Goal: Task Accomplishment & Management: Manage account settings

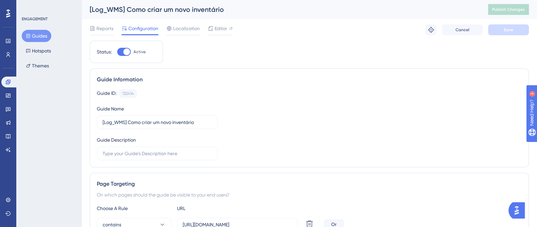
click at [32, 36] on button "Guides" at bounding box center [37, 36] width 30 height 12
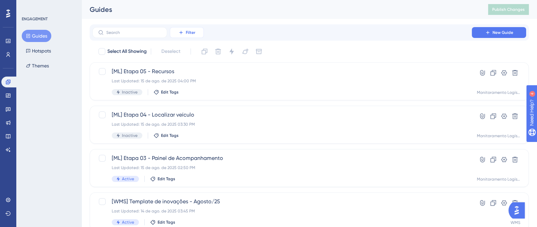
click at [191, 33] on span "Filter" at bounding box center [191, 32] width 10 height 5
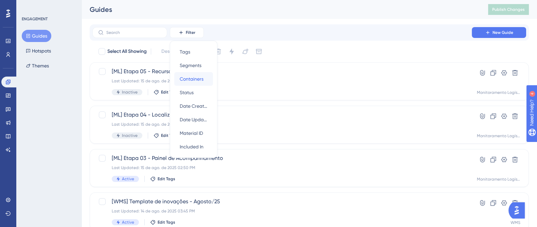
click at [199, 84] on div "Containers Containers" at bounding box center [194, 79] width 28 height 14
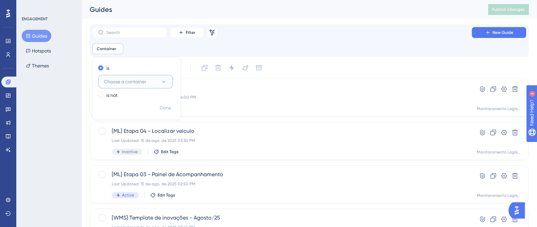
click at [164, 79] on icon at bounding box center [163, 81] width 7 height 7
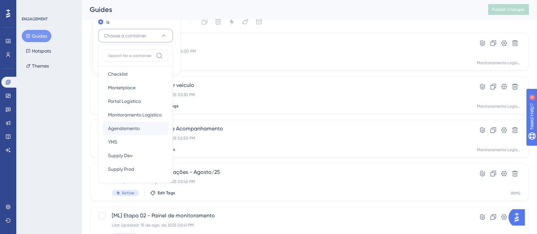
scroll to position [42, 0]
click at [59, 106] on div "ENGAGEMENT Guides Hotspots Themes" at bounding box center [48, 117] width 65 height 234
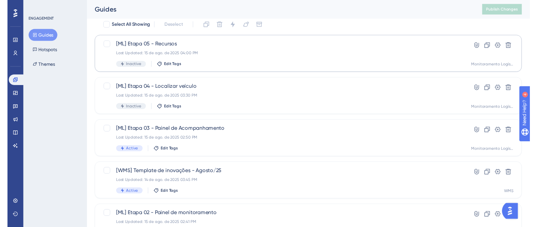
scroll to position [0, 0]
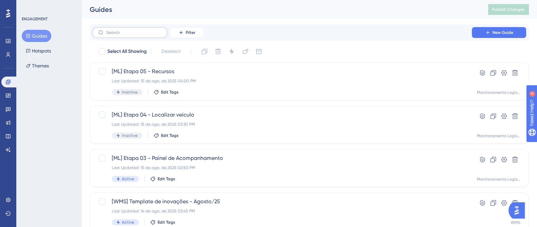
click at [160, 35] on label at bounding box center [129, 32] width 75 height 11
click at [160, 35] on input "text" at bounding box center [133, 32] width 55 height 5
click at [190, 33] on span "Filter" at bounding box center [191, 32] width 10 height 5
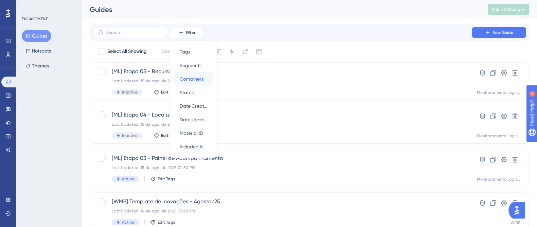
click at [199, 81] on span "Containers" at bounding box center [192, 79] width 24 height 8
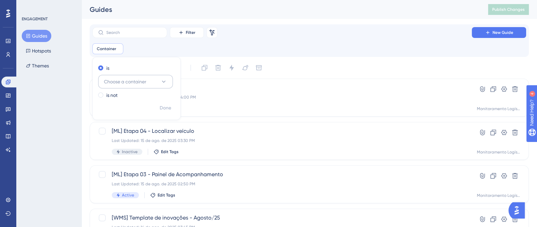
click at [160, 78] on button "Choose a container" at bounding box center [135, 82] width 75 height 14
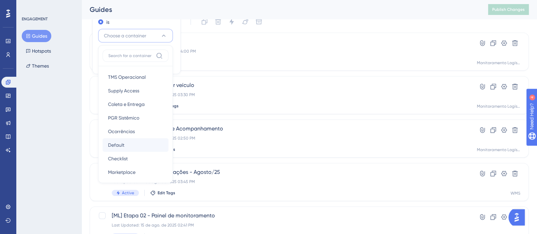
scroll to position [126, 0]
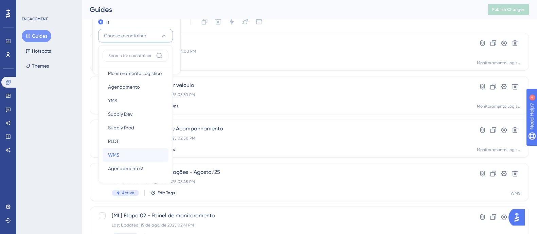
click at [124, 149] on div "WMS WMS" at bounding box center [135, 155] width 55 height 14
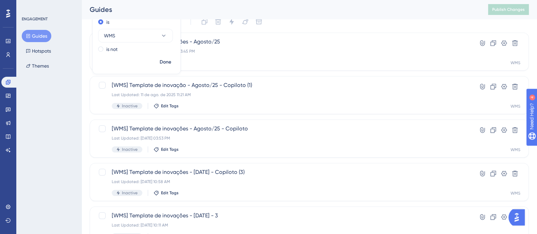
click at [40, 127] on div "ENGAGEMENT Guides Hotspots Themes" at bounding box center [48, 117] width 65 height 234
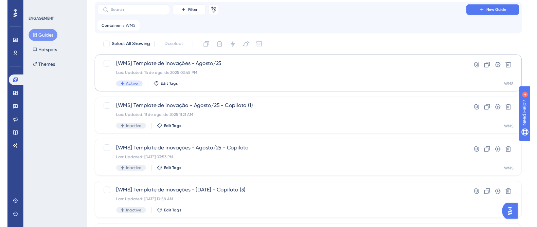
scroll to position [4, 0]
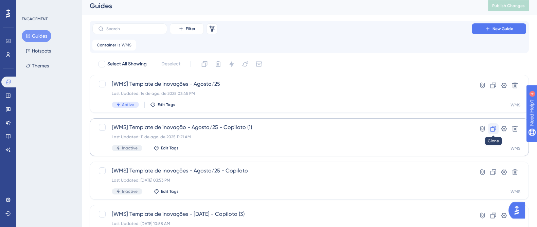
click at [347, 130] on icon at bounding box center [493, 129] width 6 height 6
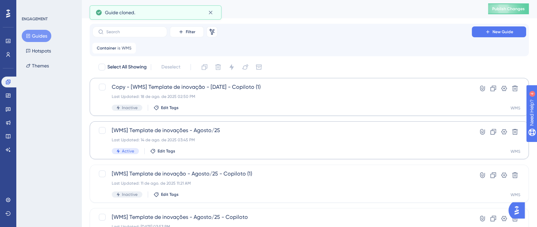
scroll to position [0, 0]
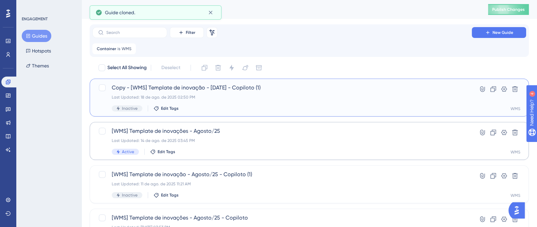
click at [233, 96] on div "Last Updated: 18 de ago. de 2025 02:50 PM" at bounding box center [282, 97] width 340 height 5
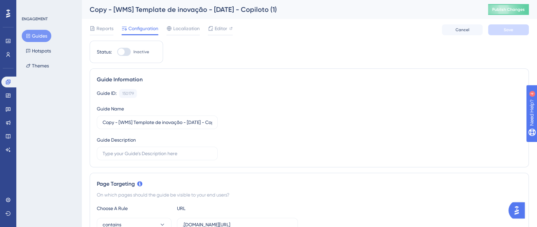
click at [214, 11] on div "Copy - [WMS] Template de inovação - Agosto/25 - Copiloto (1)" at bounding box center [280, 10] width 381 height 10
drag, startPoint x: 117, startPoint y: 123, endPoint x: 86, endPoint y: 124, distance: 31.3
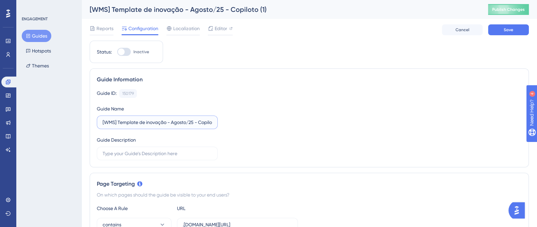
scroll to position [0, 12]
drag, startPoint x: 193, startPoint y: 124, endPoint x: 220, endPoint y: 126, distance: 27.0
click at [220, 126] on div "Guide ID: 150179 Copy Guide Name [WMS] Template de inovação - Agosto/25 - Copil…" at bounding box center [309, 124] width 425 height 71
click at [209, 125] on input "[WMS] Template de inovação - Agosto/25 - Copiloto (1)" at bounding box center [157, 122] width 109 height 7
click at [210, 124] on input "[WMS] Template de inovação - Agosto/25 - Copiloto (1)" at bounding box center [157, 122] width 109 height 7
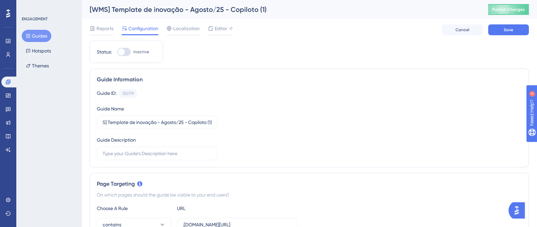
click at [278, 97] on div "Guide ID: 150179 Copy" at bounding box center [309, 93] width 425 height 9
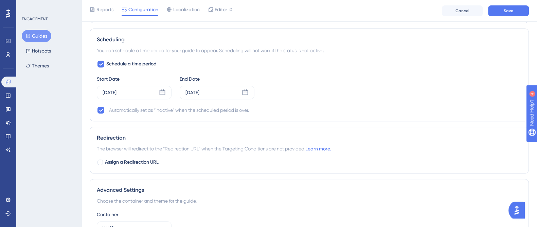
scroll to position [509, 0]
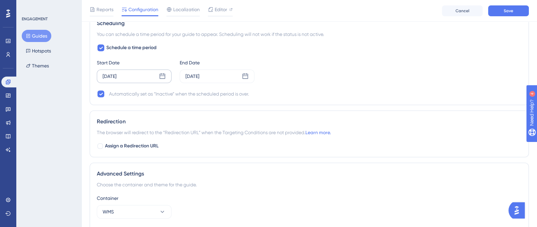
click at [163, 74] on icon at bounding box center [162, 76] width 7 height 7
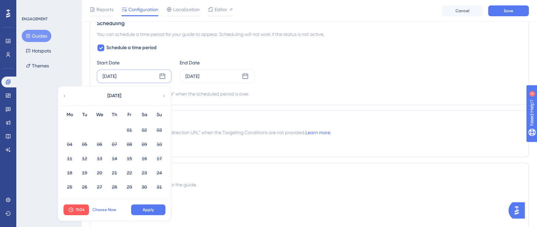
click at [102, 149] on span "Choose Now" at bounding box center [104, 209] width 24 height 5
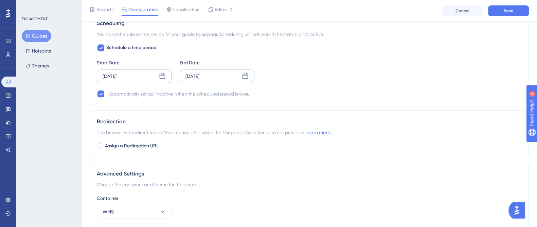
click at [248, 74] on icon at bounding box center [245, 76] width 7 height 7
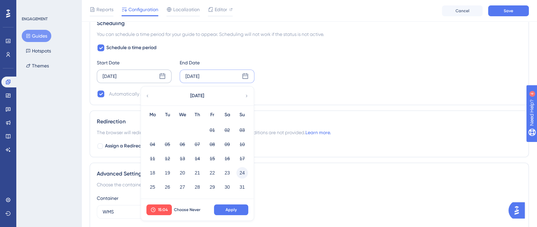
click at [241, 149] on button "24" at bounding box center [242, 173] width 12 height 12
click at [237, 149] on button "Apply" at bounding box center [231, 210] width 34 height 11
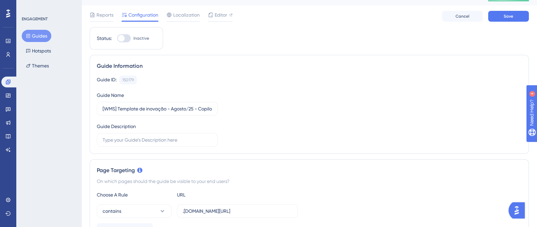
scroll to position [0, 0]
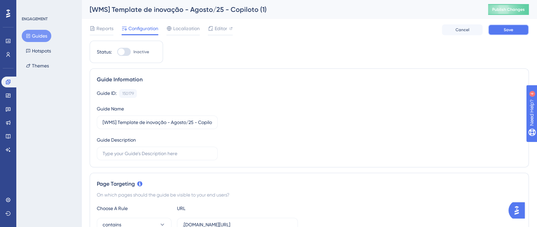
click at [347, 31] on button "Save" at bounding box center [508, 29] width 41 height 11
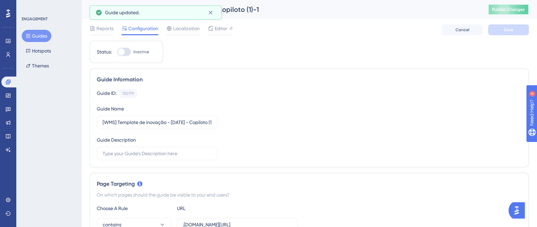
click at [347, 11] on span "Publish Changes" at bounding box center [508, 9] width 33 height 5
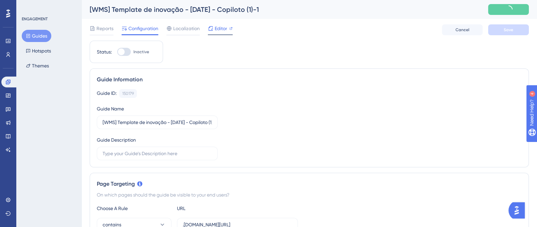
click at [208, 29] on icon at bounding box center [210, 28] width 4 height 4
drag, startPoint x: 190, startPoint y: 125, endPoint x: 226, endPoint y: 125, distance: 35.6
click at [226, 125] on div "Guide ID: 150179 Copy Guide Name [WMS] Template de inovação - Agosto/25 - Copil…" at bounding box center [309, 124] width 425 height 71
click at [214, 122] on label "[WMS] Template de inovação - Agosto/25 - Copiloto (1)-1" at bounding box center [157, 123] width 121 height 14
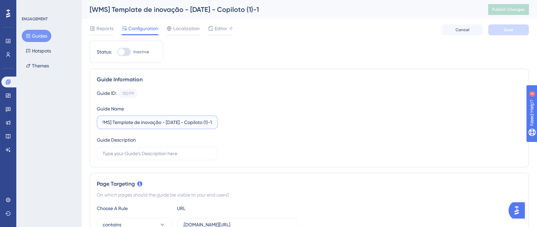
click at [212, 122] on input "[WMS] Template de inovação - Agosto/25 - Copiloto (1)-1" at bounding box center [157, 122] width 109 height 7
click at [212, 122] on label "[WMS] Template de inovação - Agosto/25 - Copiloto (1)-1" at bounding box center [157, 123] width 121 height 14
click at [212, 122] on input "[WMS] Template de inovação - Agosto/25 - Copiloto (1)-1" at bounding box center [157, 122] width 109 height 7
click at [207, 121] on input "[WMS] Template de inovação - Agosto/25 - Copiloto (1)-1" at bounding box center [157, 122] width 109 height 7
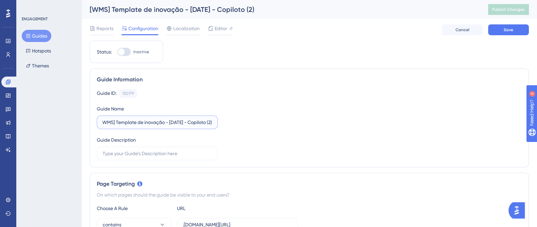
scroll to position [0, 11]
type input "[WMS] Template de inovação - Agosto/25 - Copiloto (2)"
click at [347, 28] on span "Save" at bounding box center [508, 29] width 10 height 5
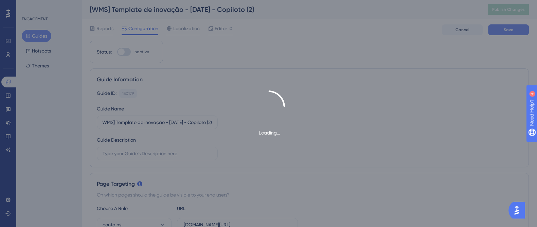
scroll to position [0, 0]
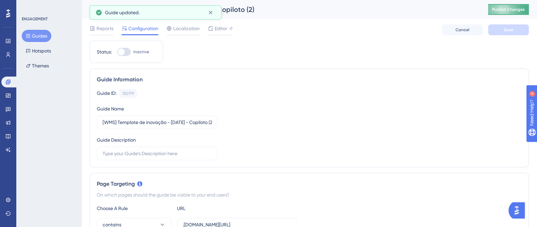
click at [347, 9] on span "Publish Changes" at bounding box center [508, 9] width 33 height 5
click at [209, 27] on icon at bounding box center [210, 28] width 4 height 4
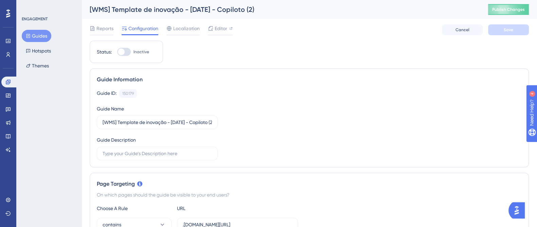
click at [137, 50] on span "Inactive" at bounding box center [141, 51] width 16 height 5
click at [117, 52] on input "Inactive" at bounding box center [117, 52] width 0 height 0
checkbox input "true"
click at [347, 31] on button "Save" at bounding box center [508, 29] width 41 height 11
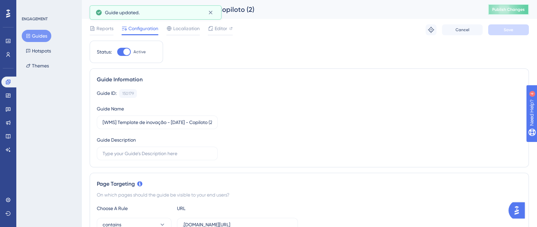
click at [347, 6] on button "Publish Changes" at bounding box center [508, 9] width 41 height 11
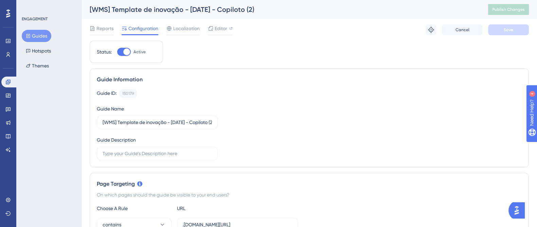
click at [32, 33] on button "Guides" at bounding box center [37, 36] width 30 height 12
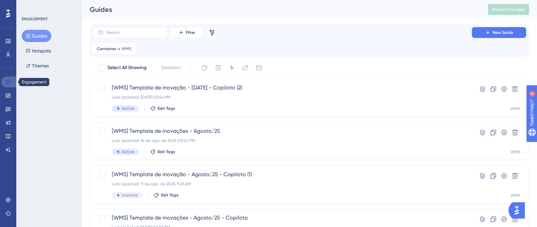
click at [6, 81] on icon at bounding box center [8, 82] width 4 height 4
click at [118, 46] on span "is" at bounding box center [118, 48] width 3 height 5
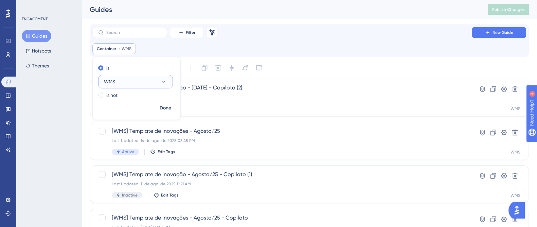
click at [122, 81] on button "WMS" at bounding box center [135, 82] width 75 height 14
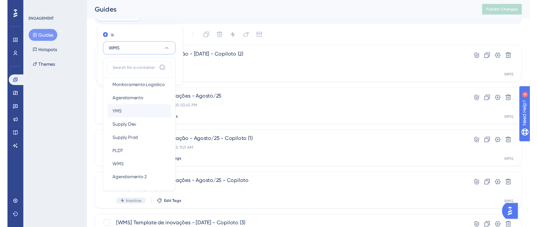
scroll to position [4, 0]
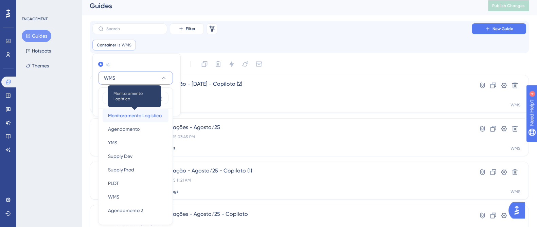
click at [143, 116] on span "Monitoramento Logístico" at bounding box center [135, 116] width 54 height 8
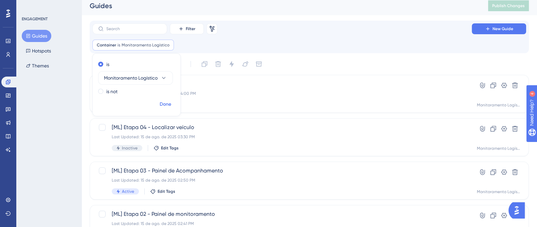
click at [166, 108] on span "Done" at bounding box center [166, 104] width 12 height 8
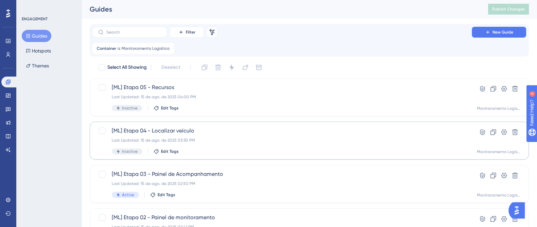
scroll to position [0, 0]
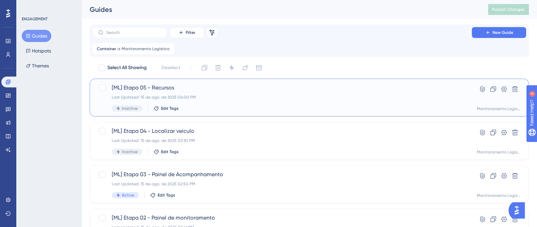
click at [226, 89] on span "[ML] Etapa 05 - Recursos" at bounding box center [282, 88] width 340 height 8
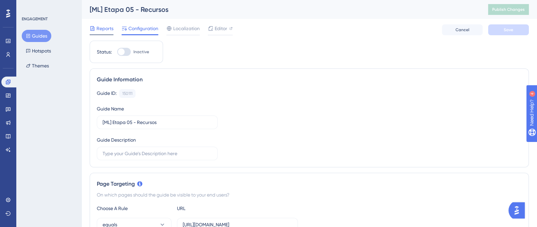
click at [106, 26] on span "Reports" at bounding box center [104, 28] width 17 height 8
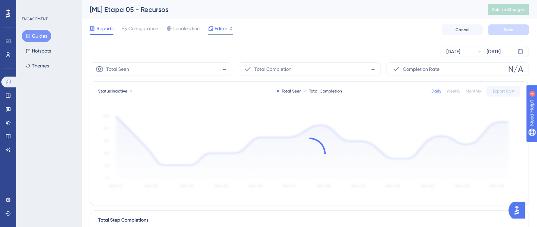
click at [217, 30] on span "Editor" at bounding box center [221, 28] width 13 height 8
